Goal: Task Accomplishment & Management: Manage account settings

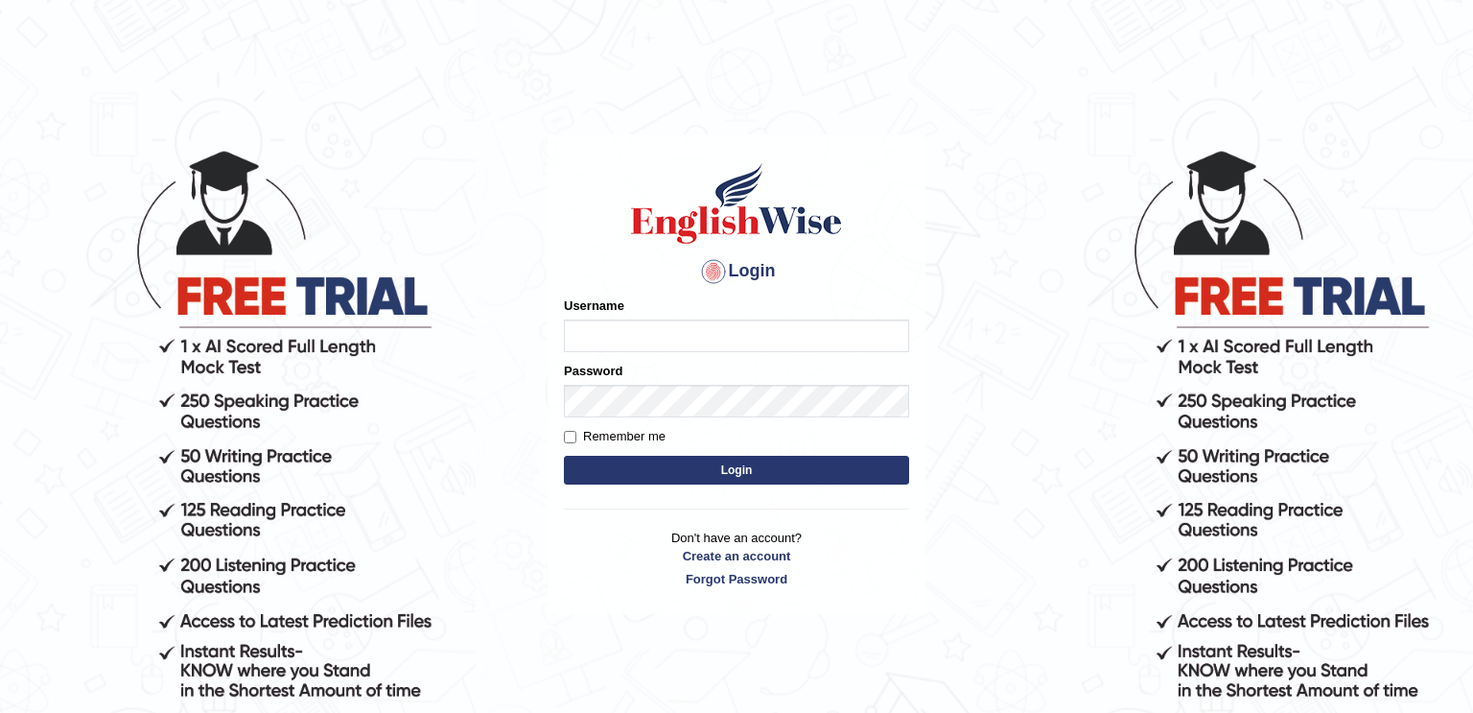
type input "razaislam"
click at [675, 467] on button "Login" at bounding box center [736, 470] width 345 height 29
